Goal: Find specific page/section: Find specific page/section

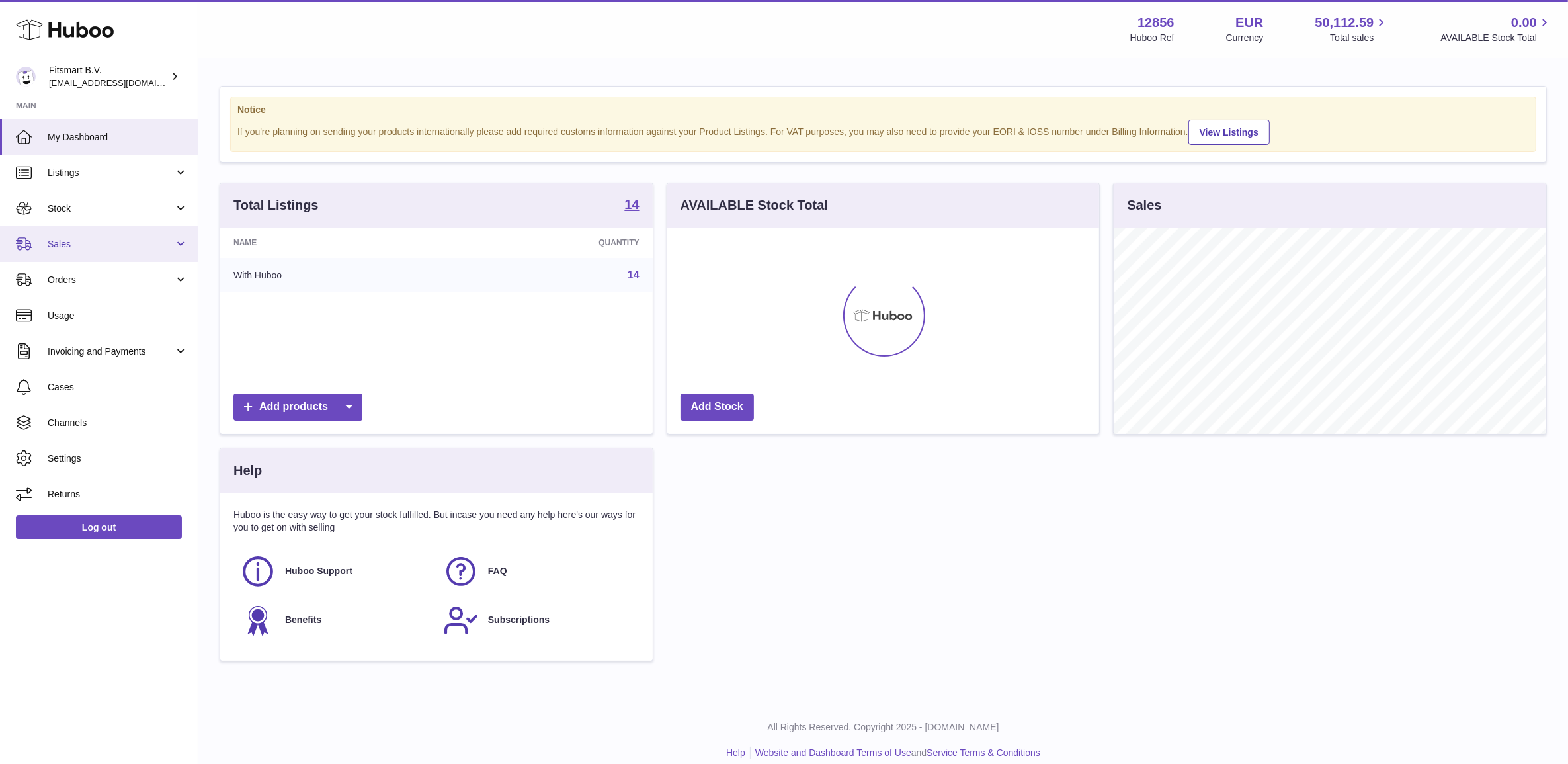
scroll to position [206, 431]
click at [89, 238] on span "Sales" at bounding box center [110, 244] width 126 height 12
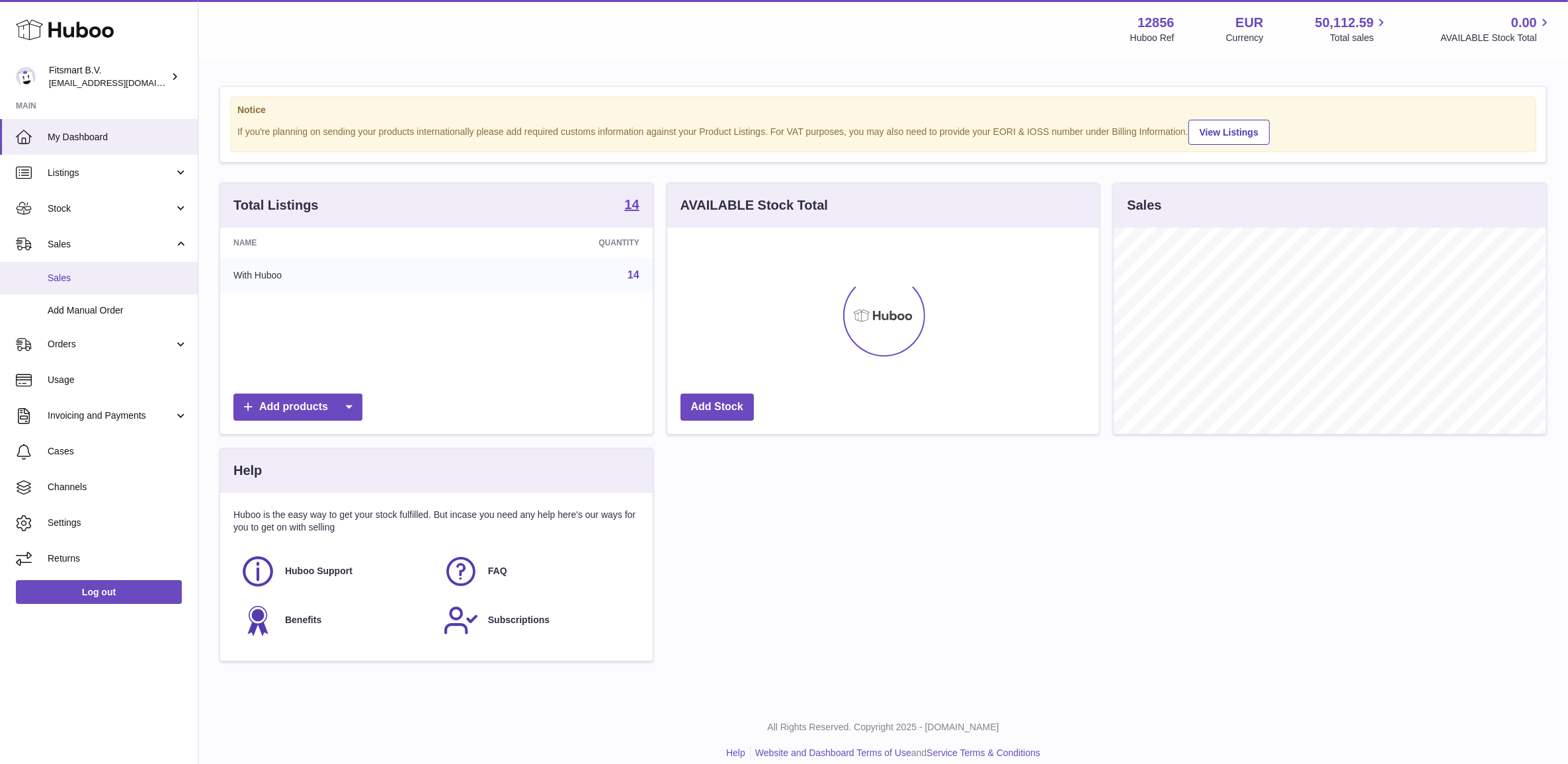
click at [93, 263] on link "Sales" at bounding box center [99, 278] width 198 height 32
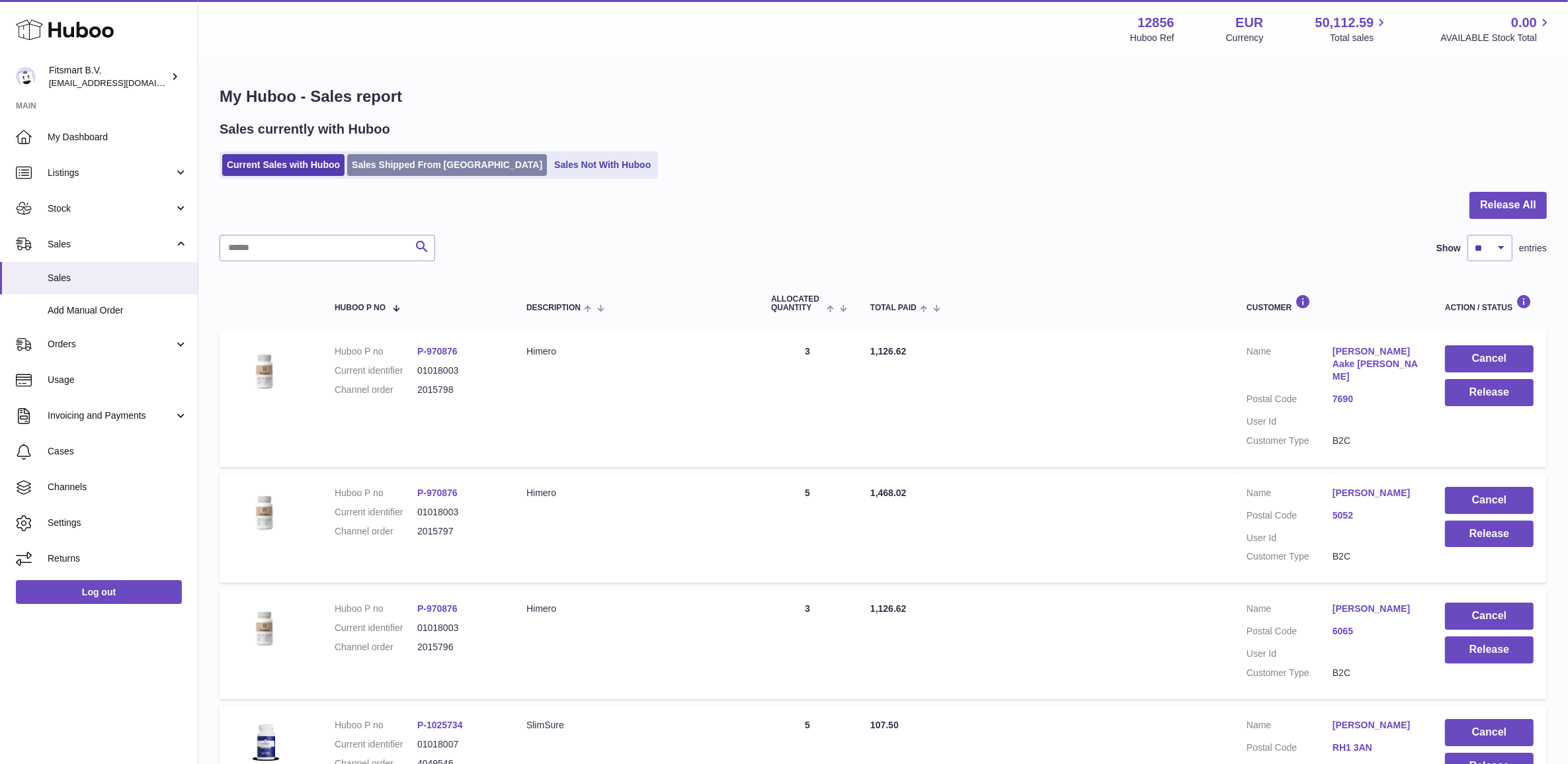
click at [449, 169] on link "Sales Shipped From Huboo" at bounding box center [447, 165] width 200 height 22
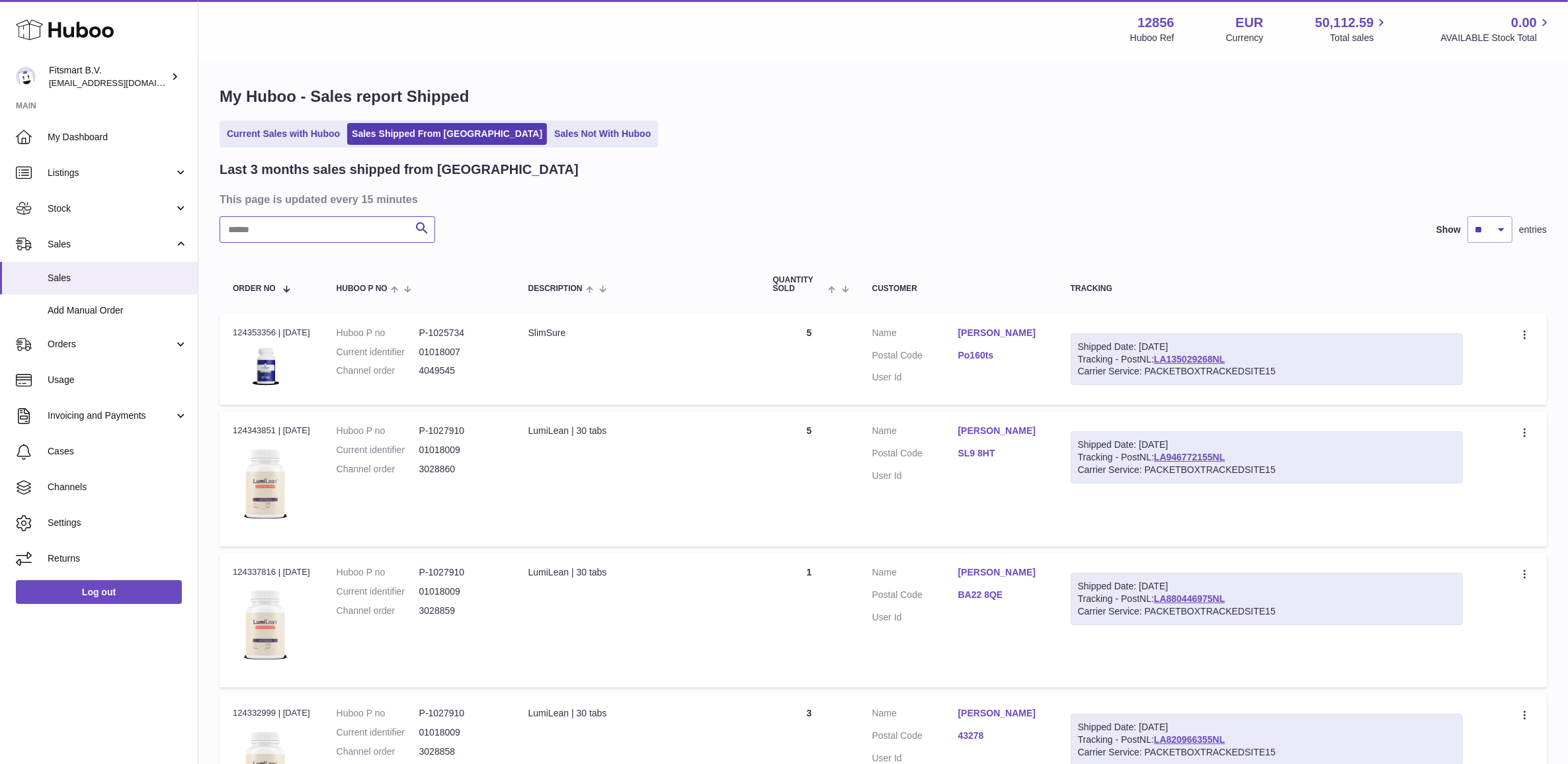
click at [319, 235] on input "text" at bounding box center [327, 229] width 215 height 26
type input "*****"
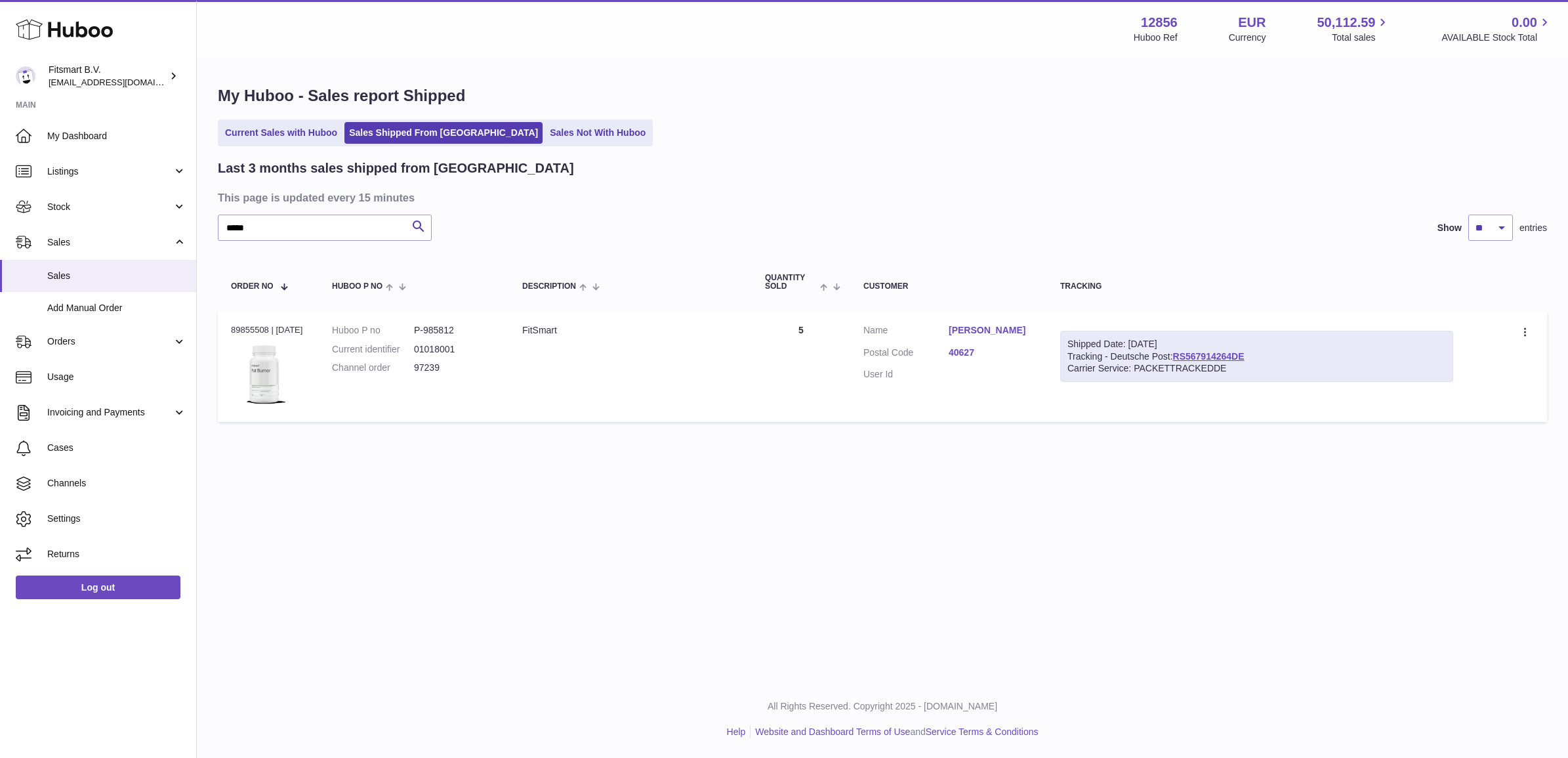
click at [441, 367] on dd "97239" at bounding box center [455, 367] width 82 height 12
copy dd "97239"
click at [273, 231] on input "*****" at bounding box center [324, 227] width 214 height 26
click at [82, 163] on link "Listings" at bounding box center [98, 171] width 196 height 35
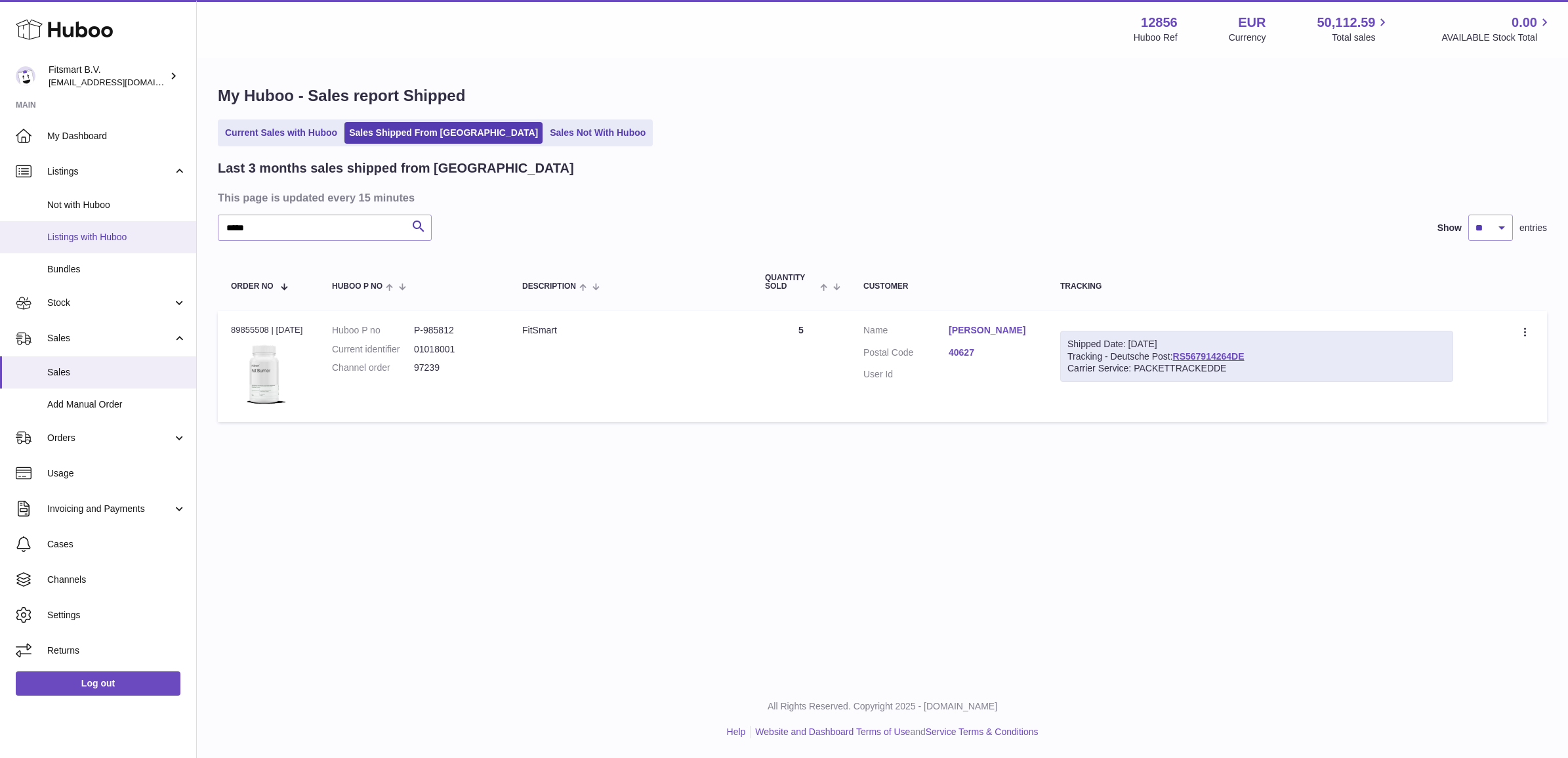
click at [96, 231] on span "Listings with Huboo" at bounding box center [117, 237] width 139 height 12
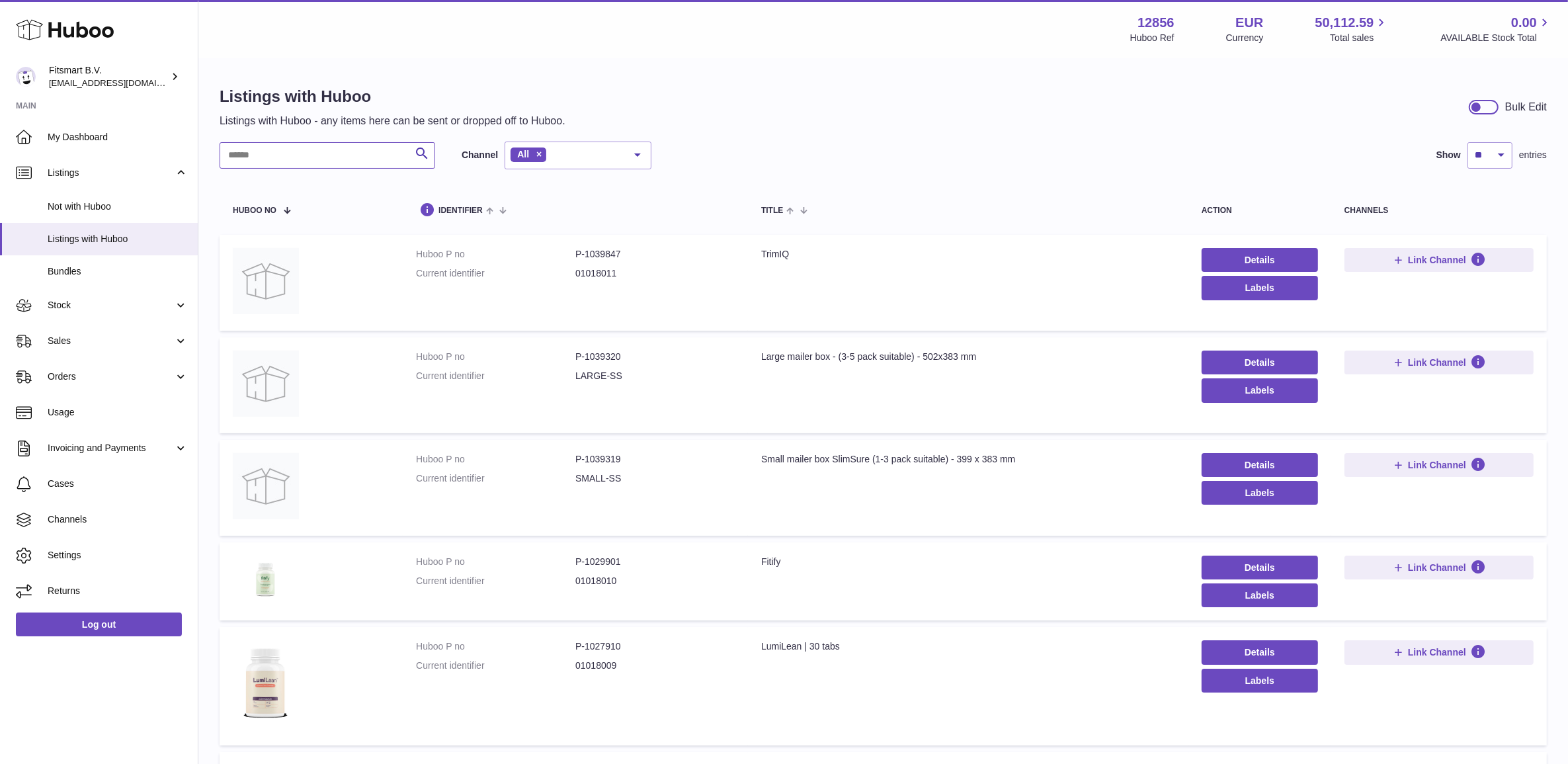
click at [349, 153] on input "text" at bounding box center [327, 155] width 215 height 26
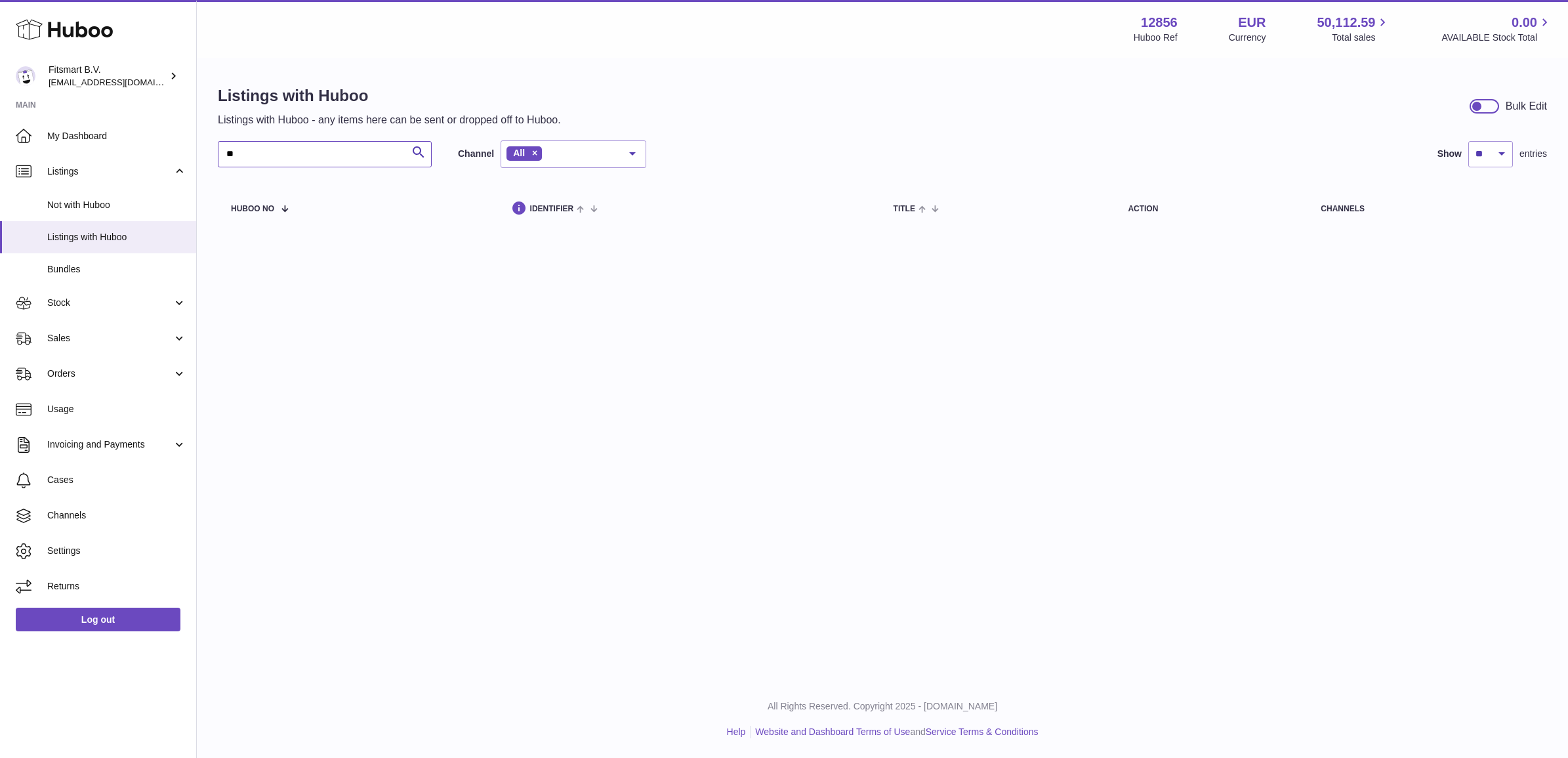
type input "*"
